Goal: Task Accomplishment & Management: Complete application form

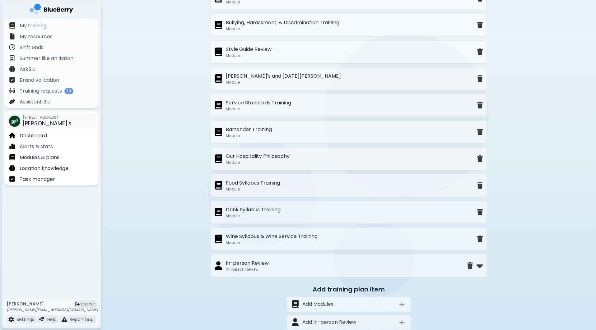
scroll to position [276, 0]
click at [40, 137] on p "Dashboard" at bounding box center [33, 135] width 27 height 7
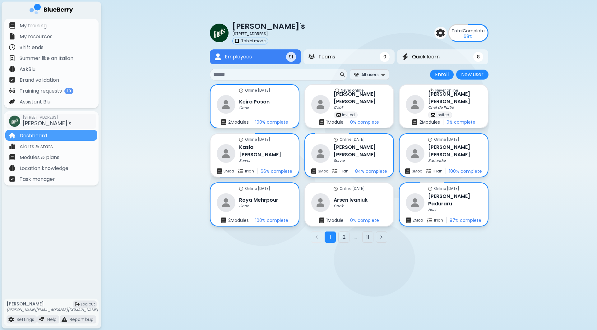
click at [263, 77] on input at bounding box center [276, 74] width 126 height 7
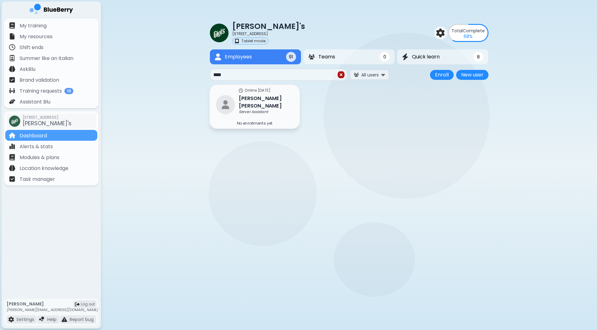
type input "****"
click at [259, 105] on h3 "[PERSON_NAME]" at bounding box center [266, 102] width 54 height 15
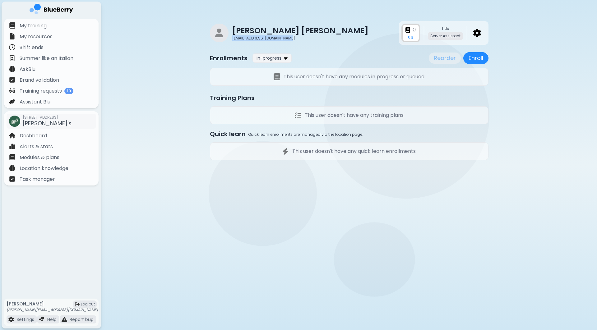
drag, startPoint x: 231, startPoint y: 38, endPoint x: 305, endPoint y: 38, distance: 73.4
click at [305, 38] on div "[PERSON_NAME] [EMAIL_ADDRESS][DOMAIN_NAME] 0 0 % Title Server Assistant" at bounding box center [349, 33] width 279 height 24
click at [478, 29] on img at bounding box center [477, 33] width 8 height 8
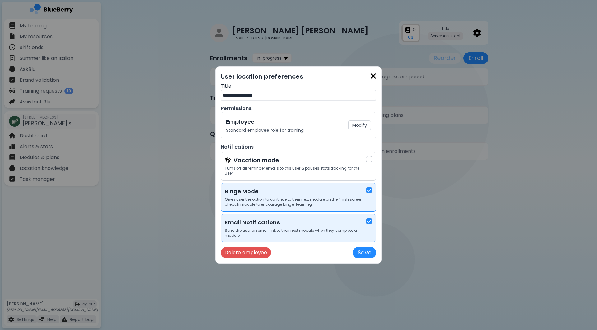
click at [372, 75] on img at bounding box center [373, 76] width 6 height 8
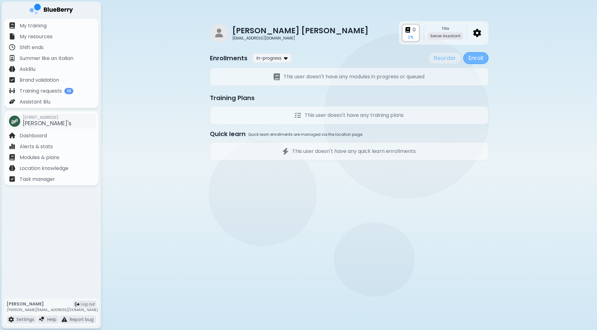
click at [475, 58] on button "Enroll" at bounding box center [475, 58] width 25 height 12
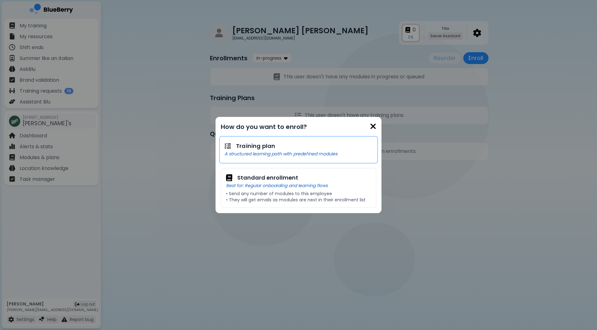
click at [277, 156] on p "A structured learning path with predefined modules" at bounding box center [299, 154] width 148 height 6
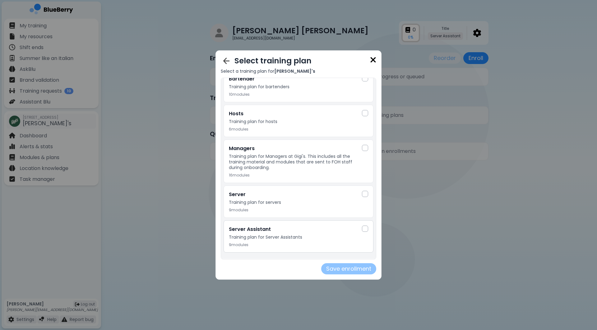
scroll to position [10, 0]
click at [283, 239] on p "Training plan for Server Assistants" at bounding box center [295, 238] width 133 height 6
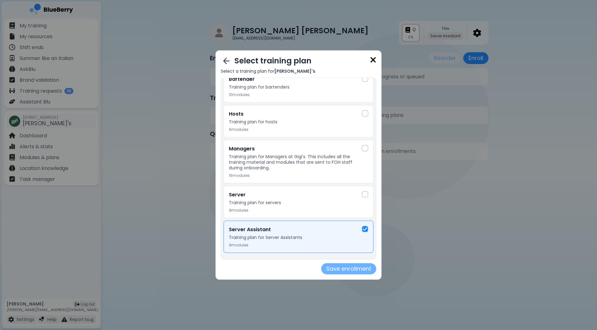
click at [355, 271] on button "Save enrollment" at bounding box center [348, 268] width 55 height 11
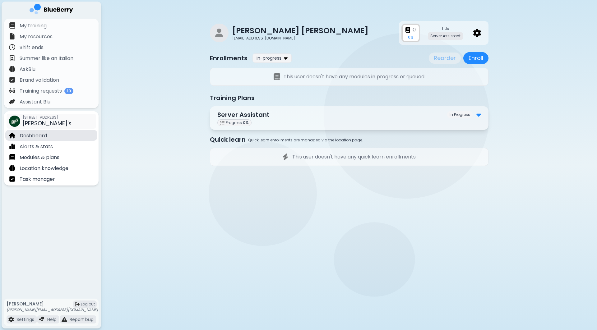
click at [31, 134] on p "Dashboard" at bounding box center [33, 135] width 27 height 7
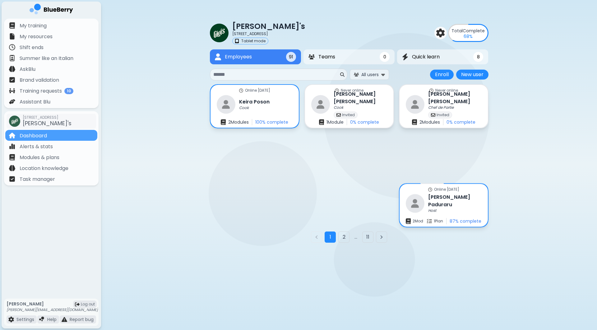
click at [257, 76] on input at bounding box center [276, 74] width 126 height 7
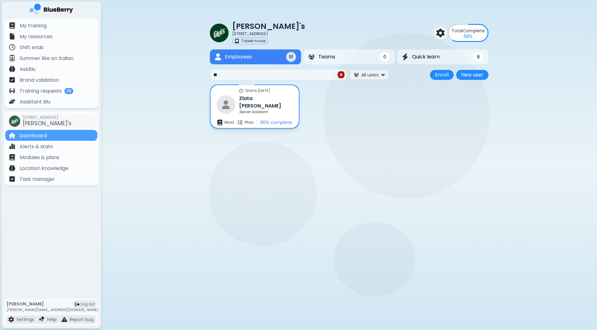
type input "*"
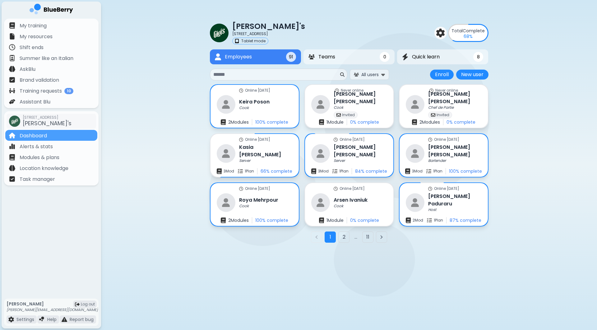
click at [544, 133] on div "Gigi's 2968 Christmas Way Tablet mode Total Complete 68 % Employees 91 Teams 0 …" at bounding box center [349, 134] width 496 height 268
